Goal: Transaction & Acquisition: Purchase product/service

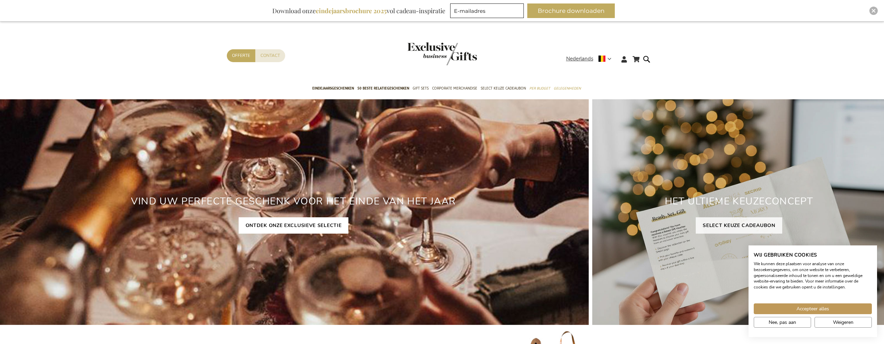
click at [315, 225] on link "ONTDEK ONZE EXCLUSIEVE SELECTIE" at bounding box center [294, 225] width 110 height 16
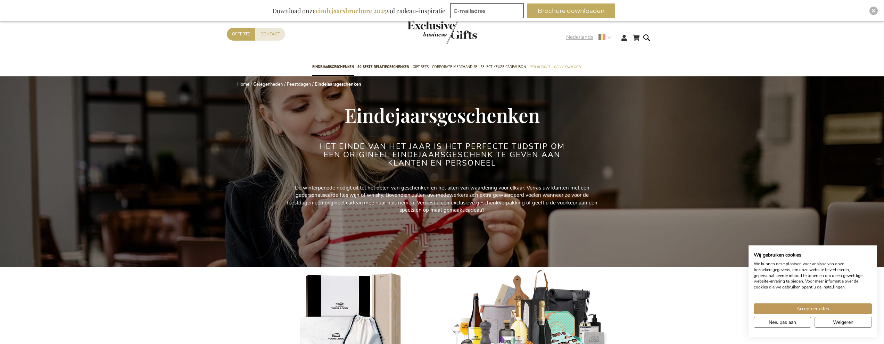
click at [611, 38] on div "Nederlands" at bounding box center [591, 37] width 50 height 8
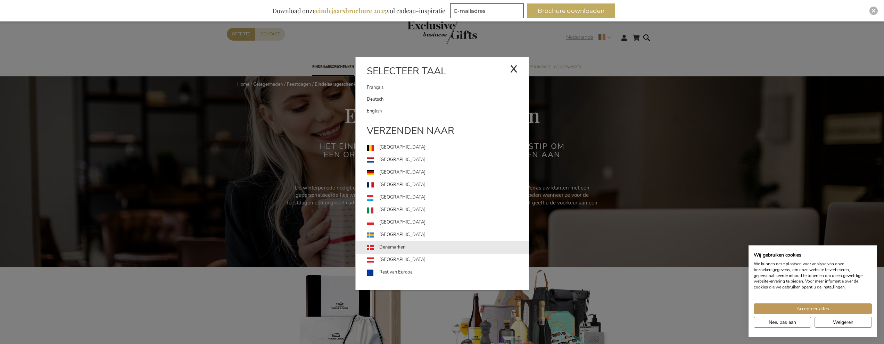
click at [392, 243] on link "Denemarken" at bounding box center [448, 247] width 162 height 13
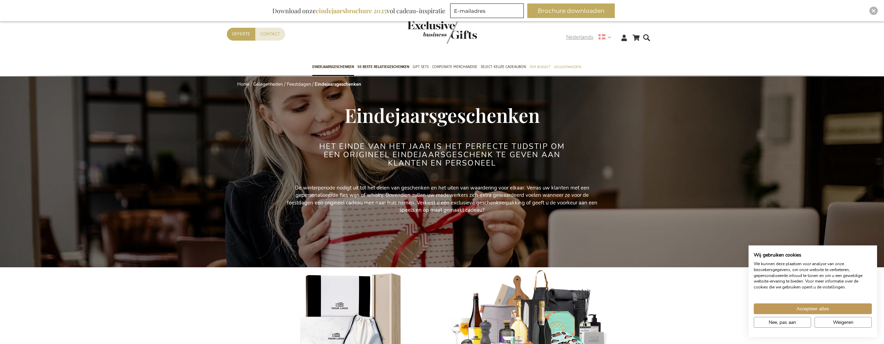
click at [582, 37] on span "Nederlands" at bounding box center [579, 37] width 27 height 8
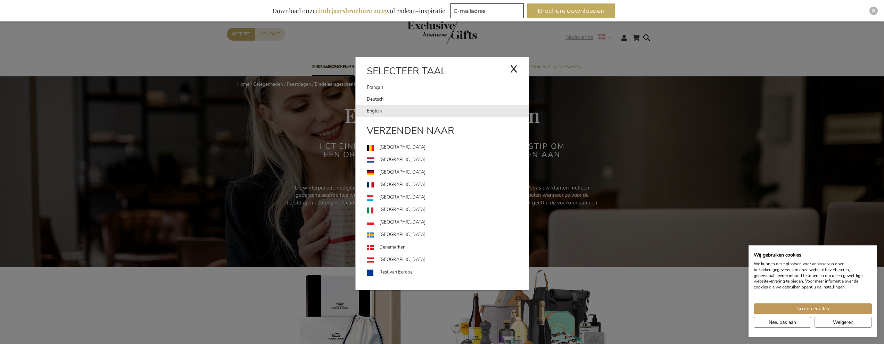
click at [376, 109] on link "English" at bounding box center [448, 111] width 162 height 12
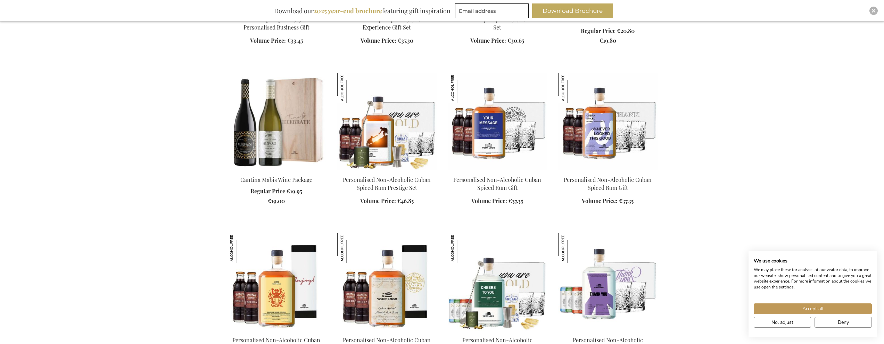
scroll to position [417, 0]
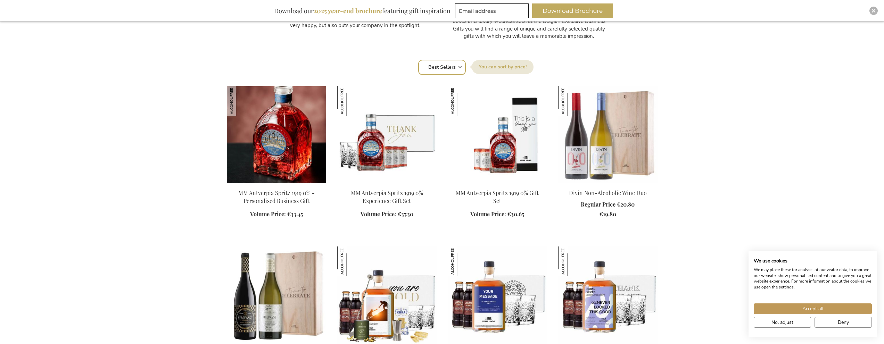
click at [293, 163] on img at bounding box center [276, 134] width 99 height 97
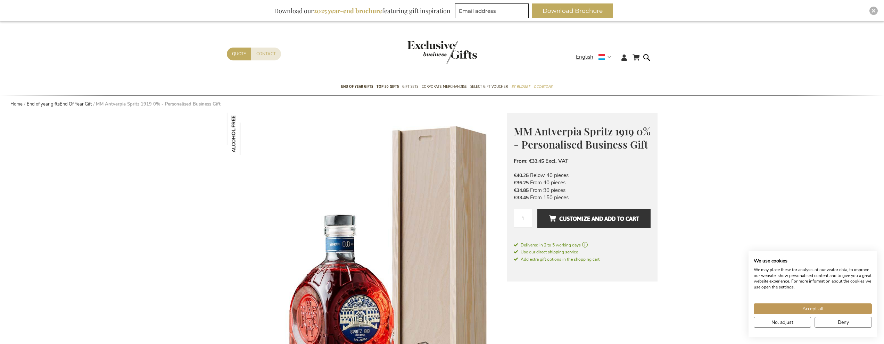
scroll to position [35, 0]
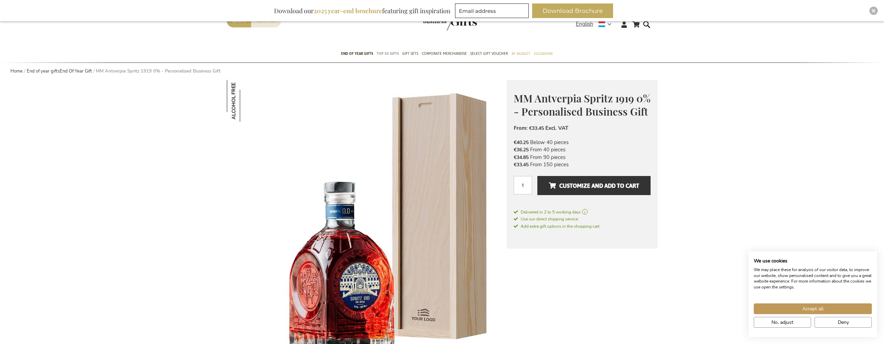
click at [389, 53] on span "TOP 50 Gifts" at bounding box center [387, 53] width 22 height 7
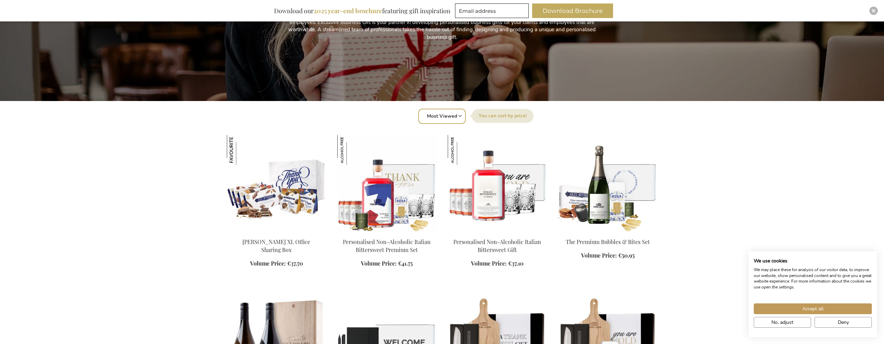
scroll to position [278, 0]
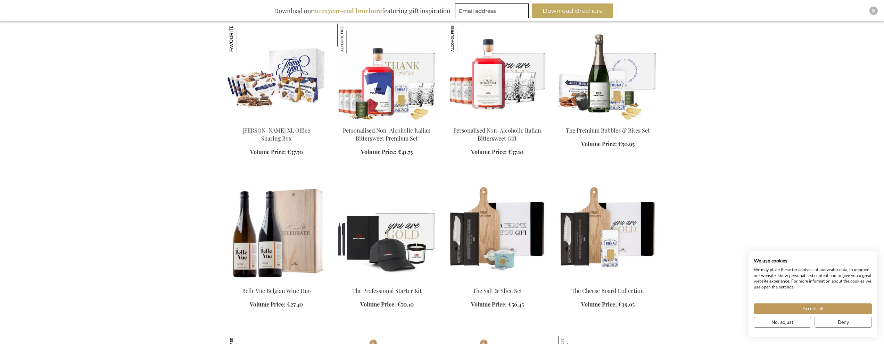
click at [399, 229] on img at bounding box center [386, 232] width 99 height 97
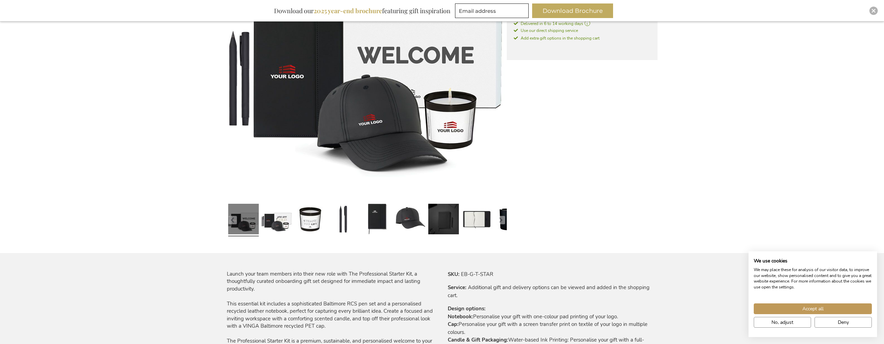
scroll to position [208, 0]
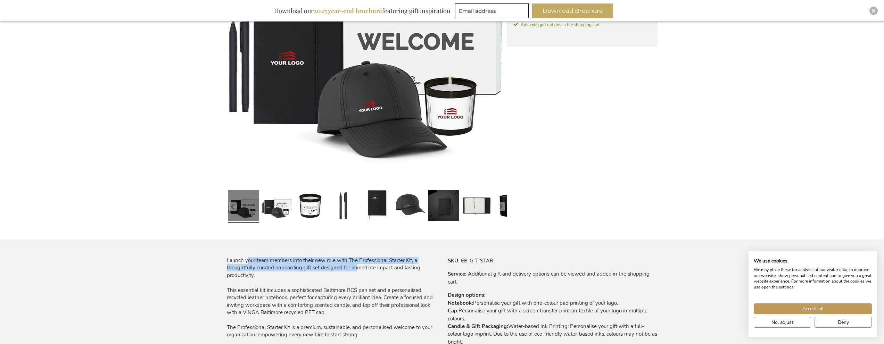
drag, startPoint x: 247, startPoint y: 263, endPoint x: 357, endPoint y: 266, distance: 110.8
click at [357, 266] on div "Launch your team members into their new role with The Professional Starter Kit,…" at bounding box center [332, 298] width 210 height 82
click at [358, 266] on div "Launch your team members into their new role with The Professional Starter Kit,…" at bounding box center [332, 298] width 210 height 82
click at [355, 271] on div "Launch your team members into their new role with The Professional Starter Kit,…" at bounding box center [332, 298] width 210 height 82
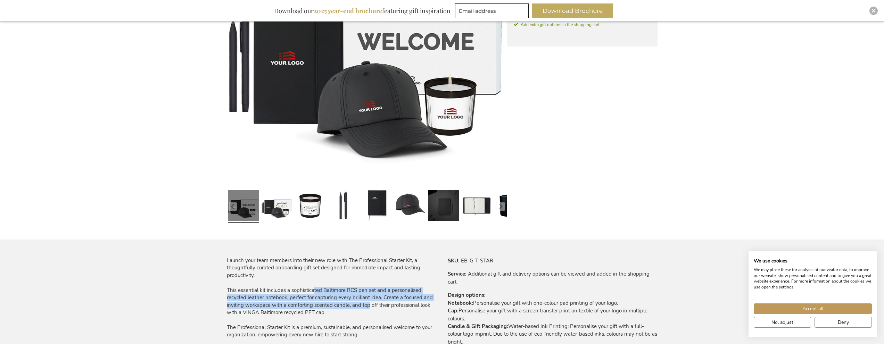
drag, startPoint x: 319, startPoint y: 291, endPoint x: 310, endPoint y: 288, distance: 9.6
click at [310, 288] on div "Launch your team members into their new role with The Professional Starter Kit,…" at bounding box center [332, 298] width 210 height 82
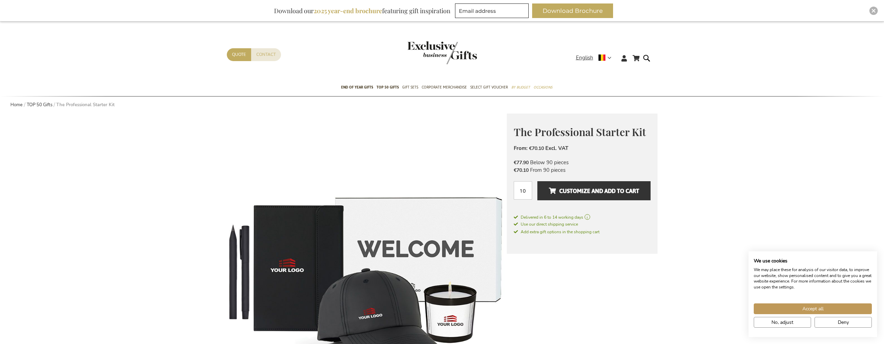
scroll to position [0, 0]
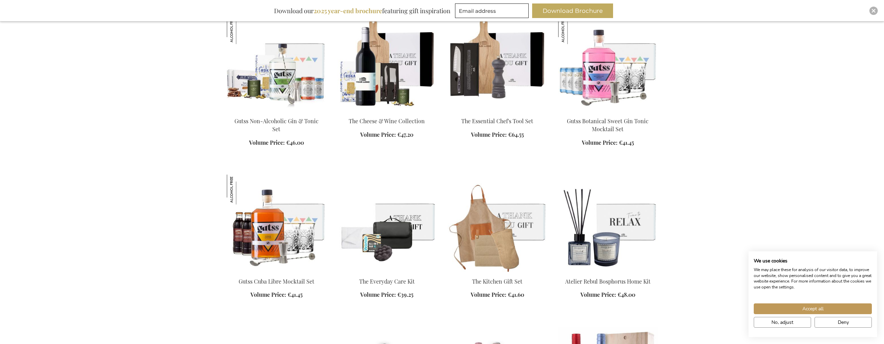
scroll to position [636, 0]
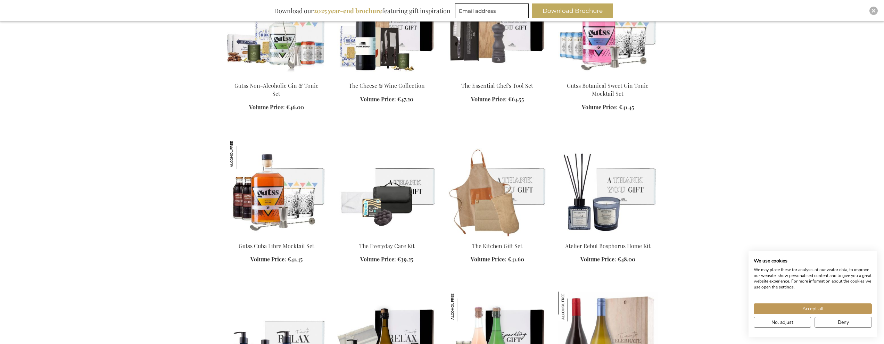
click at [624, 185] on img at bounding box center [607, 187] width 99 height 97
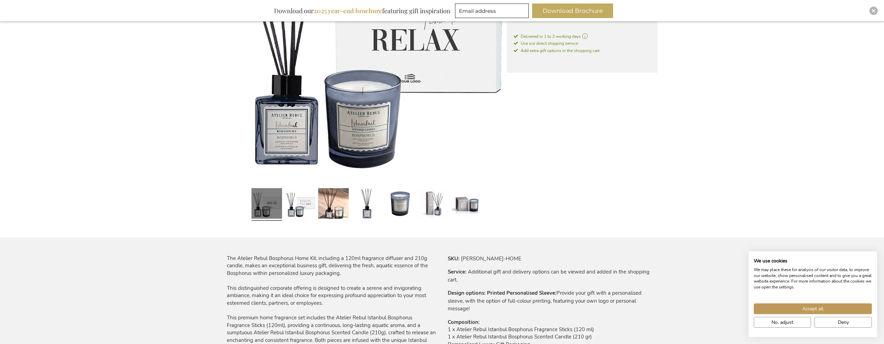
scroll to position [243, 0]
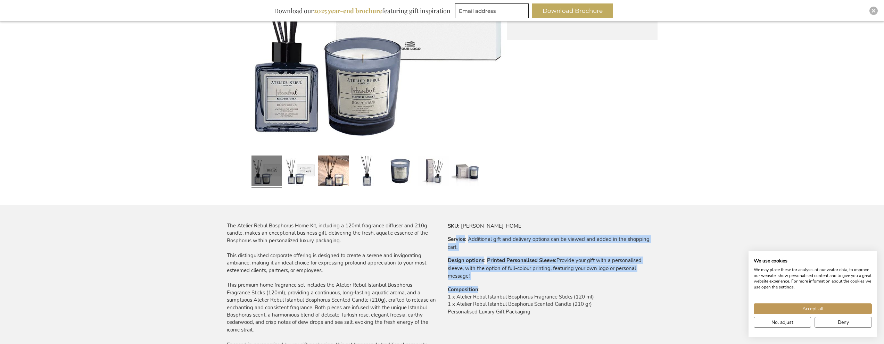
drag, startPoint x: 457, startPoint y: 232, endPoint x: 588, endPoint y: 285, distance: 142.2
click at [588, 285] on tbody "SKU EB-G-T-ATRE-BOSP-HOME Service Additional gift and delivery options can be v…" at bounding box center [553, 273] width 210 height 102
click at [587, 283] on tbody "SKU EB-G-T-ATRE-BOSP-HOME Service Additional gift and delivery options can be v…" at bounding box center [553, 273] width 210 height 102
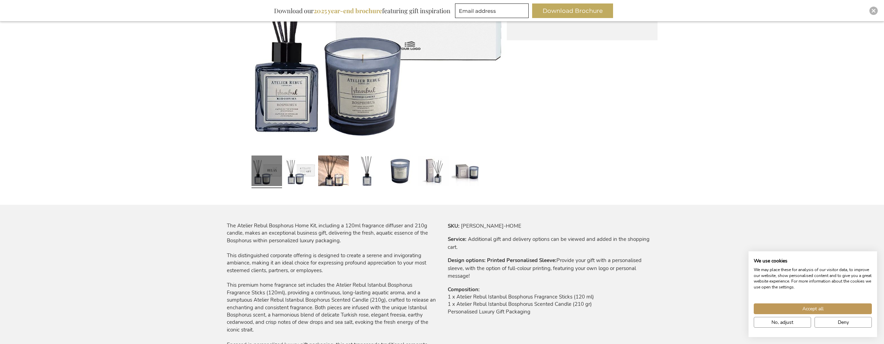
drag, startPoint x: 624, startPoint y: 309, endPoint x: 499, endPoint y: 255, distance: 136.0
click at [499, 256] on tbody "SKU EB-G-T-ATRE-BOSP-HOME Service Additional gift and delivery options can be v…" at bounding box center [553, 273] width 210 height 102
click at [498, 255] on tbody "SKU EB-G-T-ATRE-BOSP-HOME Service Additional gift and delivery options can be v…" at bounding box center [553, 273] width 210 height 102
click at [0, 0] on td "EB-G-T-ATRE-BOSP-HOME" at bounding box center [0, 0] width 0 height 0
drag, startPoint x: 475, startPoint y: 231, endPoint x: 611, endPoint y: 312, distance: 158.7
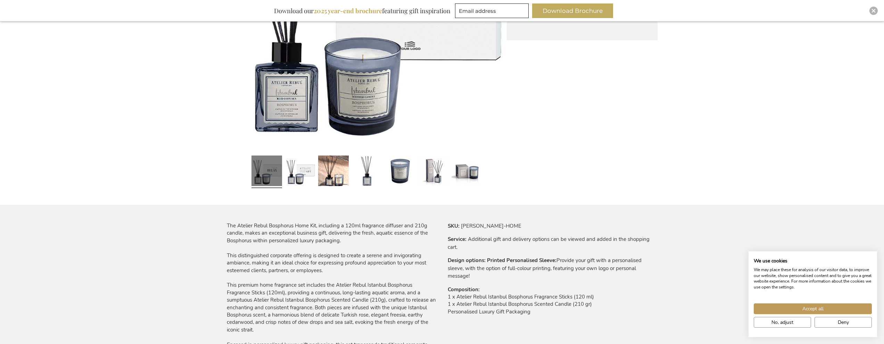
click at [611, 313] on tbody "SKU EB-G-T-ATRE-BOSP-HOME Service Additional gift and delivery options can be v…" at bounding box center [553, 273] width 210 height 102
click at [611, 312] on td "1 x Atelier Rebul Istanbul Bosphorus Fragrance Sticks (120 ml) 1 x Atelier Rebu…" at bounding box center [553, 306] width 210 height 26
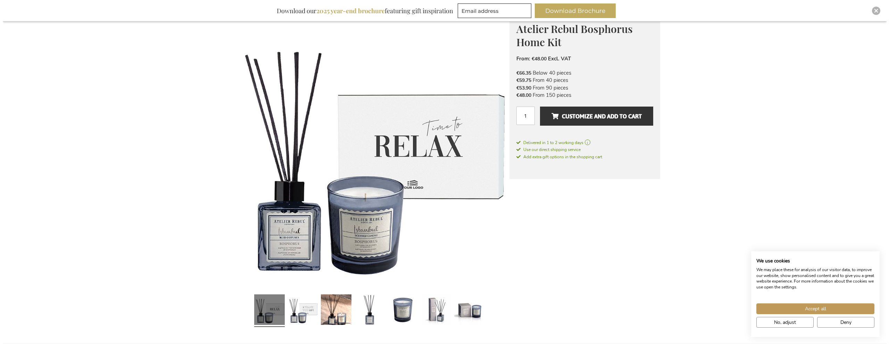
scroll to position [35, 0]
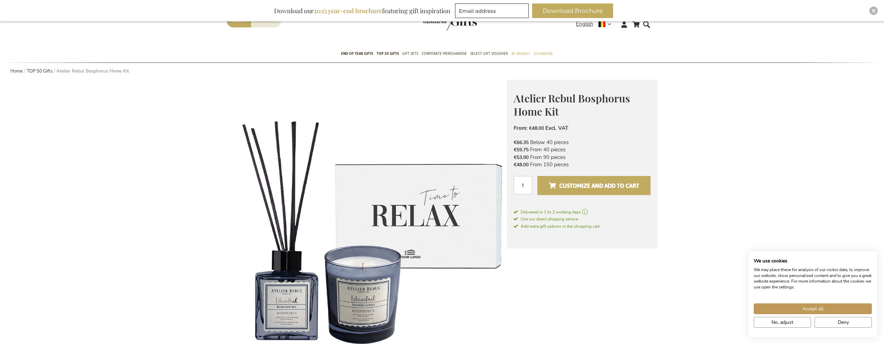
click at [590, 182] on span "Customize and add to cart" at bounding box center [594, 185] width 90 height 11
